Goal: Transaction & Acquisition: Obtain resource

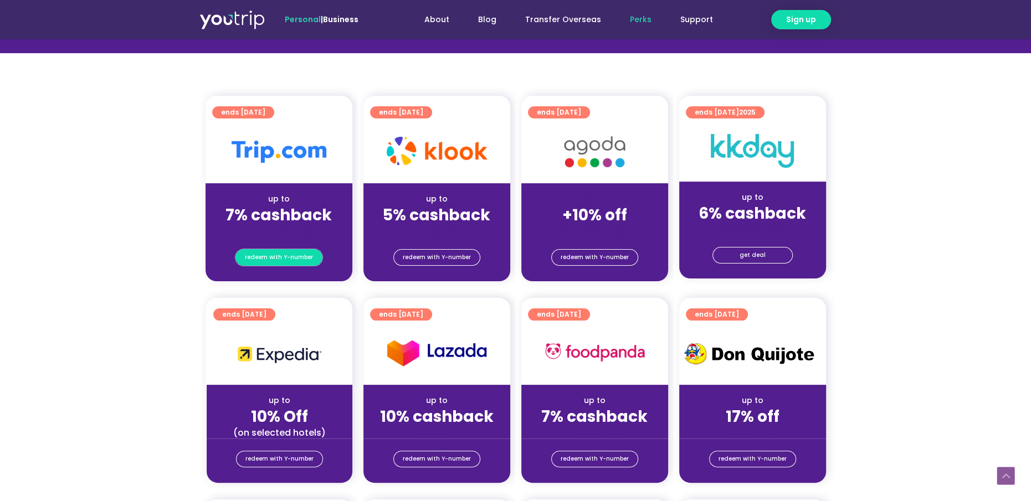
click at [296, 255] on span "redeem with Y-number" at bounding box center [279, 258] width 68 height 16
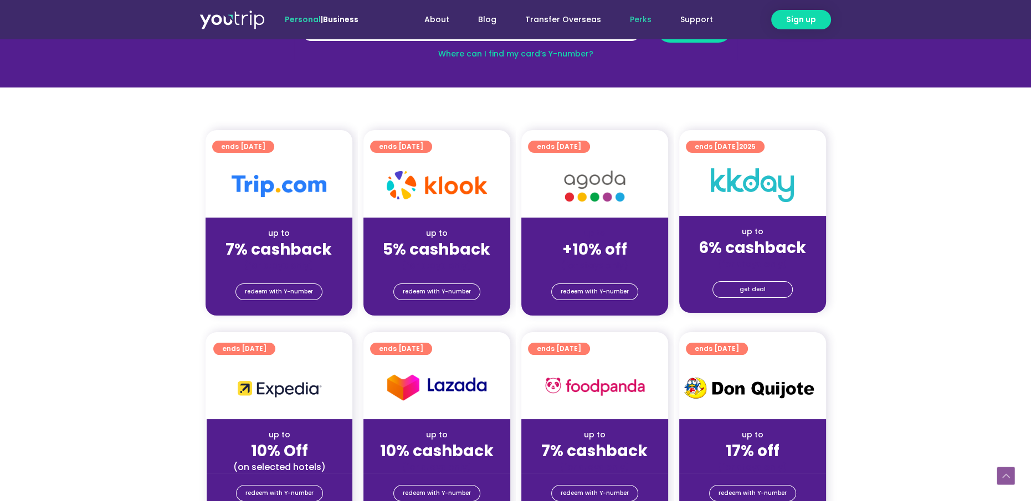
scroll to position [121, 0]
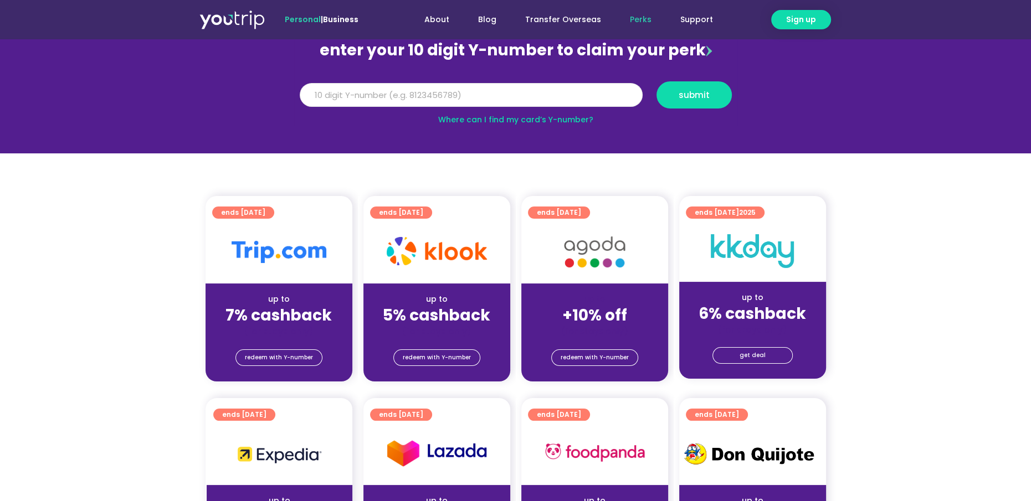
click at [420, 98] on input "Y Number" at bounding box center [471, 95] width 343 height 24
click at [325, 99] on input "8" at bounding box center [471, 95] width 343 height 24
type input "8125421709"
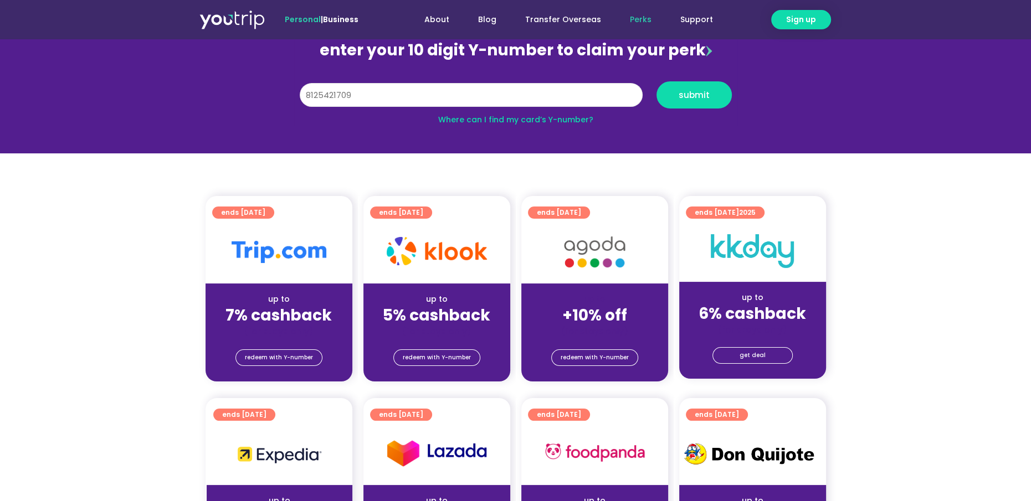
click at [656, 81] on button "submit" at bounding box center [693, 94] width 75 height 27
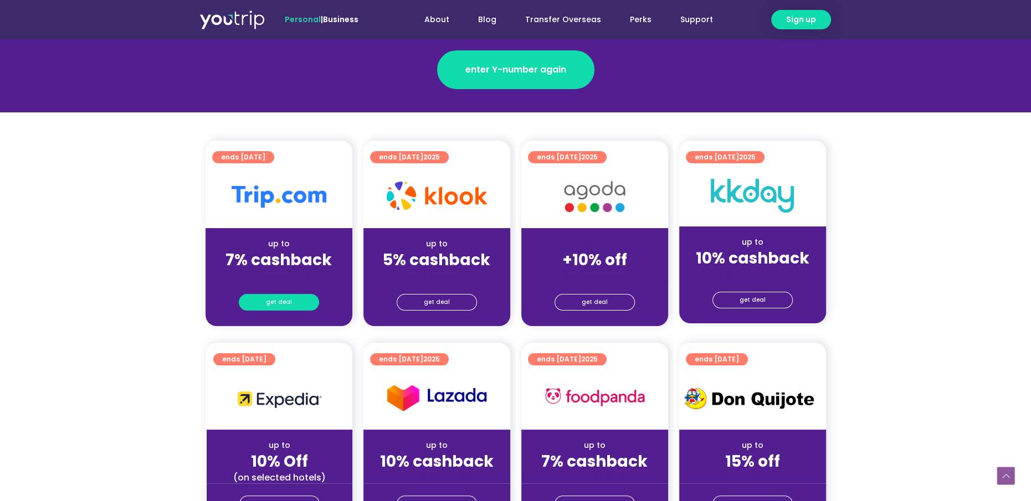
scroll to position [222, 0]
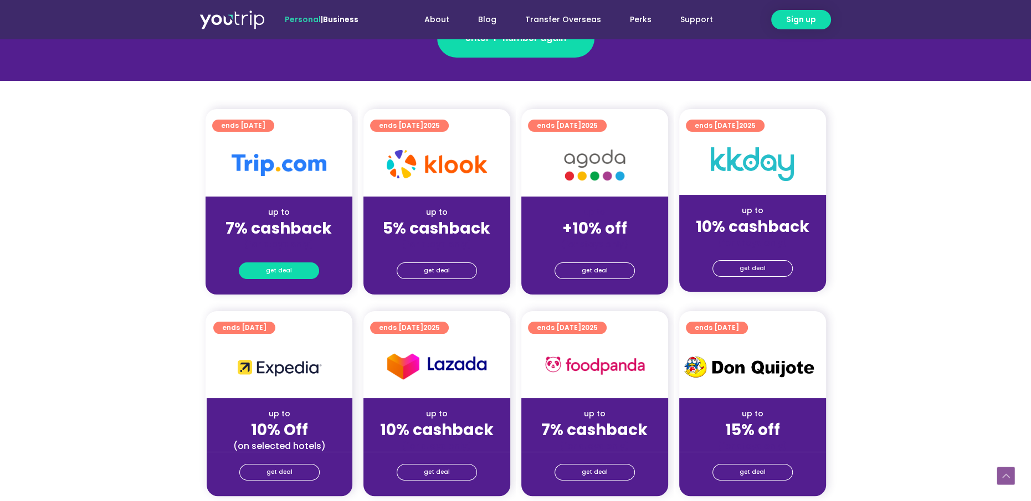
click at [287, 274] on span "get deal" at bounding box center [279, 271] width 26 height 16
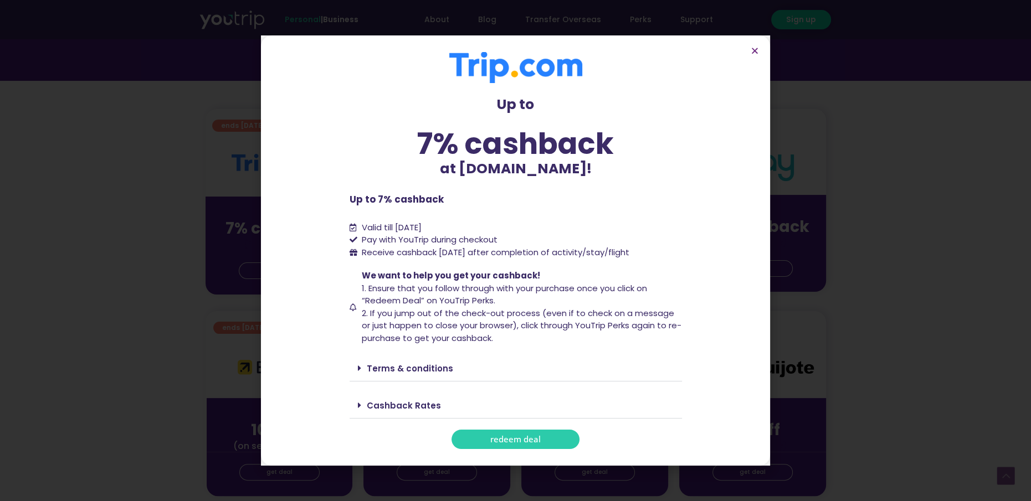
drag, startPoint x: 363, startPoint y: 241, endPoint x: 661, endPoint y: 253, distance: 297.7
click at [661, 253] on ul "Valid till [DATE] Pay with YouTrip during checkout Receive cashback [DATE] afte…" at bounding box center [516, 241] width 332 height 38
click at [448, 322] on span "2. If you jump out of the check-out process (even if to check on a message or j…" at bounding box center [522, 325] width 320 height 37
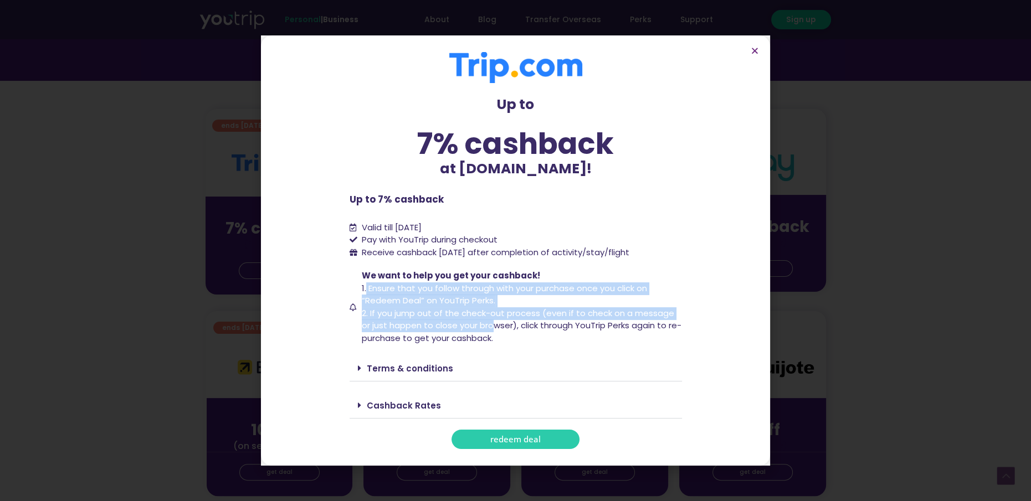
drag, startPoint x: 414, startPoint y: 290, endPoint x: 494, endPoint y: 325, distance: 86.6
click at [494, 325] on span "We want to help you get your cashback! 1. Ensure that you follow through with y…" at bounding box center [520, 307] width 323 height 75
drag, startPoint x: 494, startPoint y: 325, endPoint x: 428, endPoint y: 317, distance: 66.3
click at [441, 319] on span "2. If you jump out of the check-out process (even if to check on a message or j…" at bounding box center [522, 325] width 320 height 37
click at [444, 315] on span "2. If you jump out of the check-out process (even if to check on a message or j…" at bounding box center [522, 325] width 320 height 37
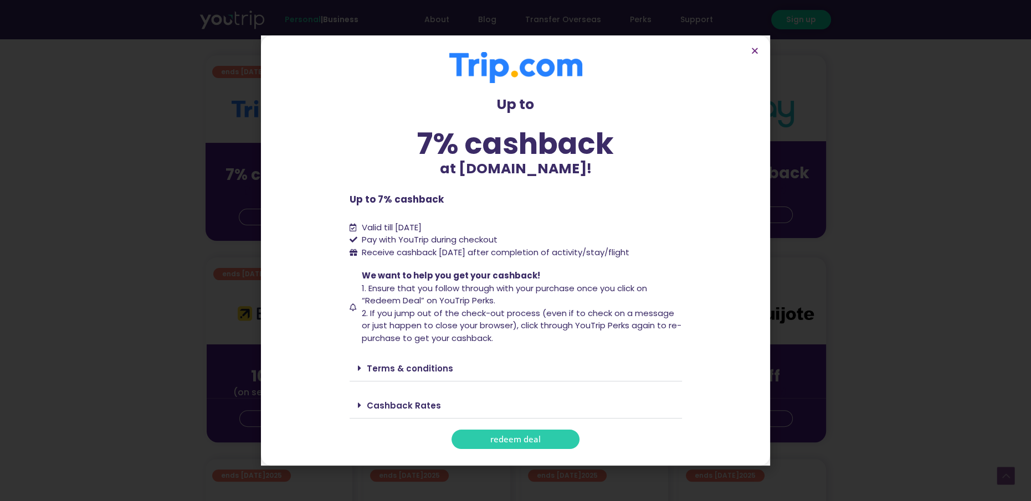
scroll to position [277, 0]
click at [425, 366] on link "Terms & conditions" at bounding box center [410, 369] width 86 height 12
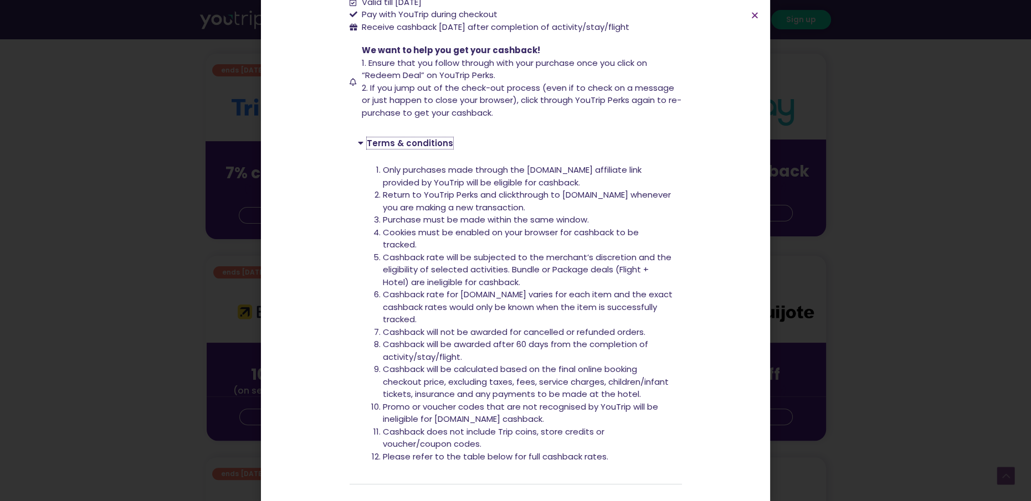
scroll to position [222, 0]
